Goal: Check status

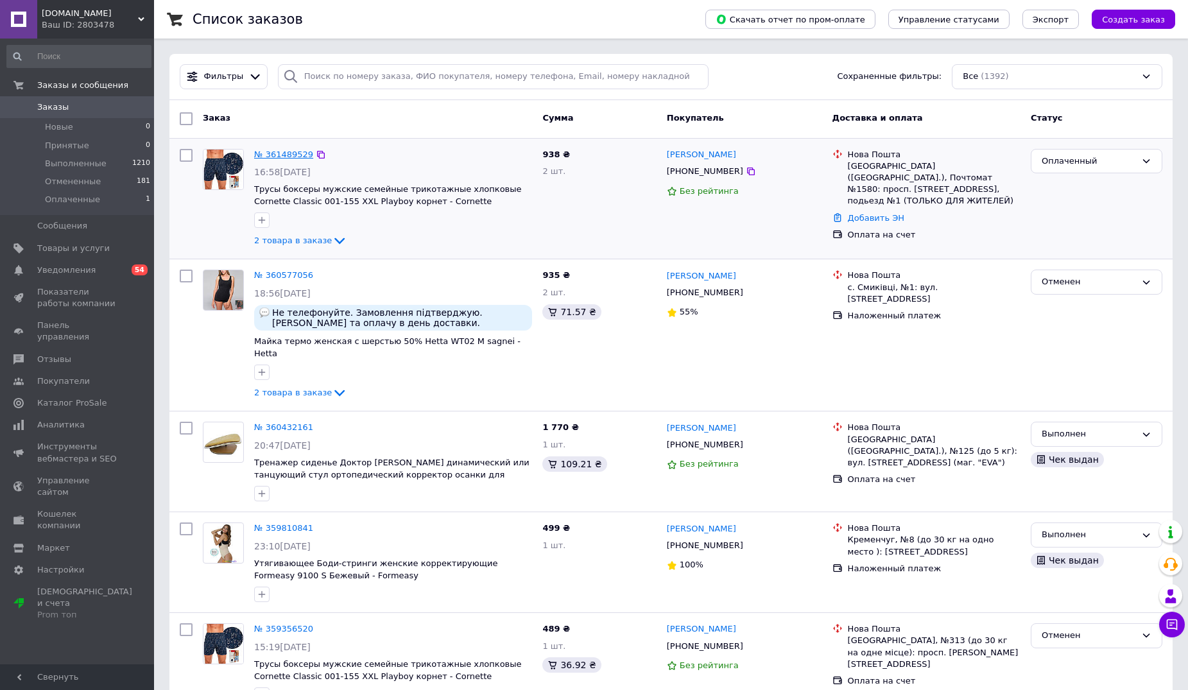
click at [277, 151] on link "№ 361489529" at bounding box center [283, 155] width 59 height 10
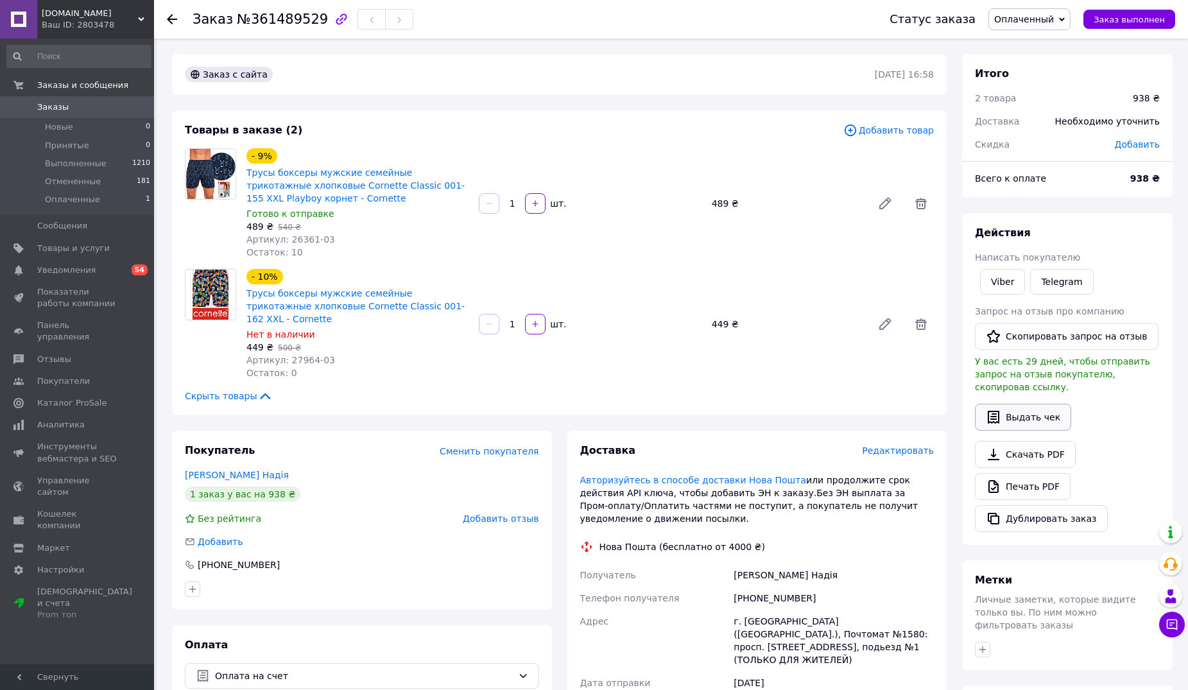
click at [1028, 404] on button "Выдать чек" at bounding box center [1023, 417] width 96 height 27
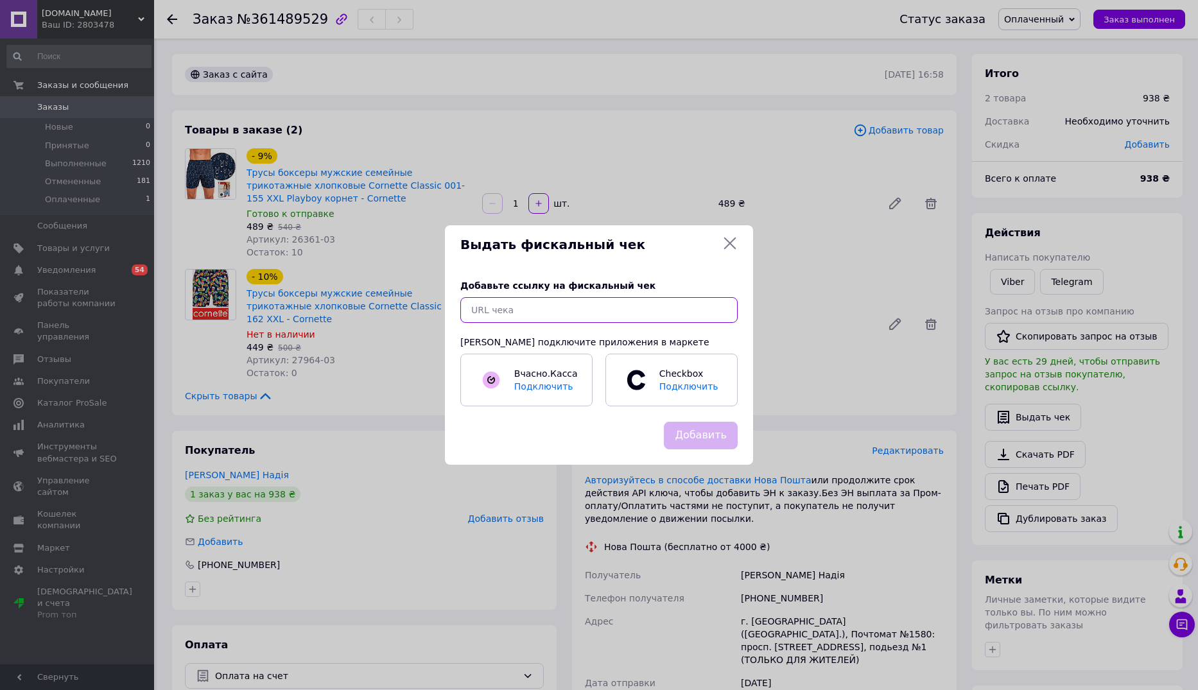
click at [492, 304] on input "text" at bounding box center [598, 310] width 277 height 26
paste input "[URL][DOMAIN_NAME]"
type input "[URL][DOMAIN_NAME]"
click at [712, 427] on button "Добавить" at bounding box center [701, 436] width 74 height 28
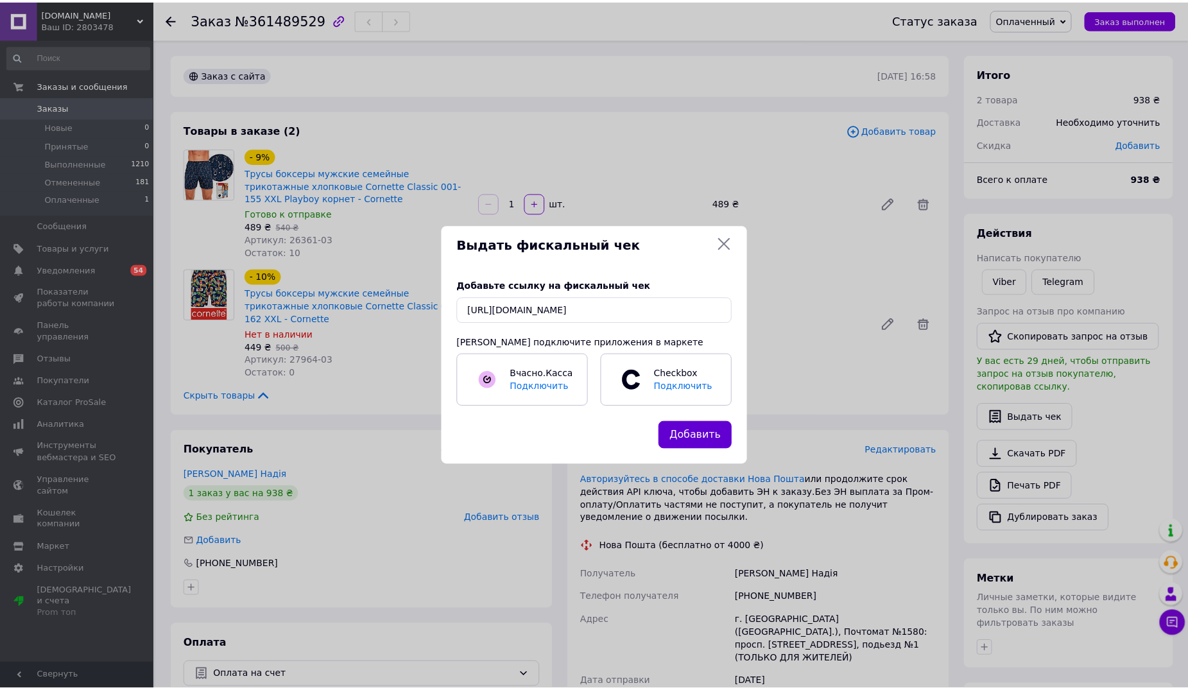
scroll to position [0, 0]
